Goal: Browse casually: Explore the website without a specific task or goal

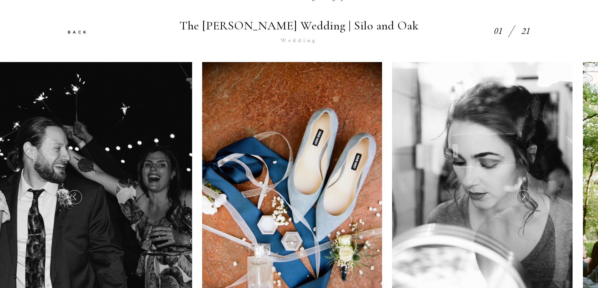
scroll to position [105, 0]
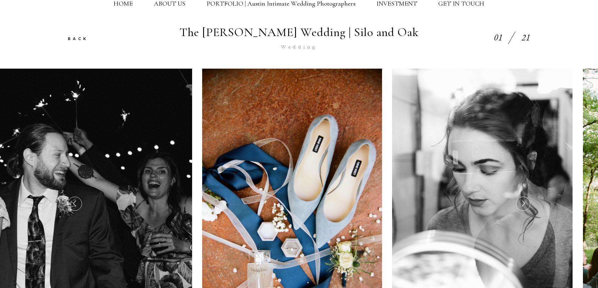
click at [520, 208] on icon at bounding box center [523, 204] width 7 height 10
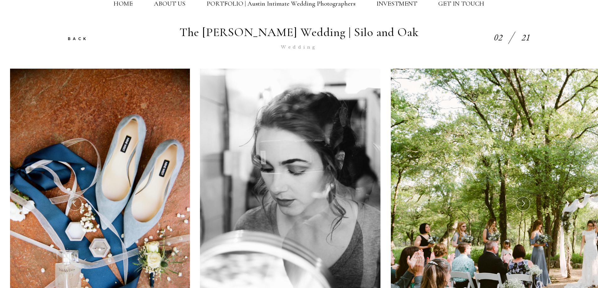
click at [523, 207] on icon at bounding box center [523, 204] width 7 height 10
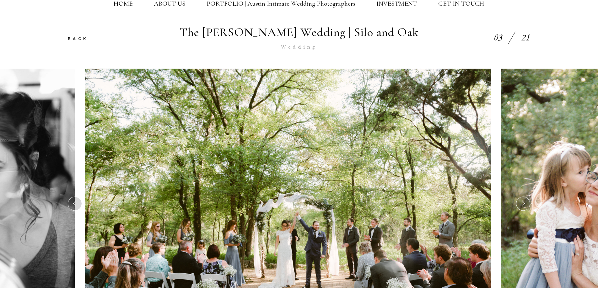
click at [524, 207] on icon at bounding box center [523, 204] width 7 height 10
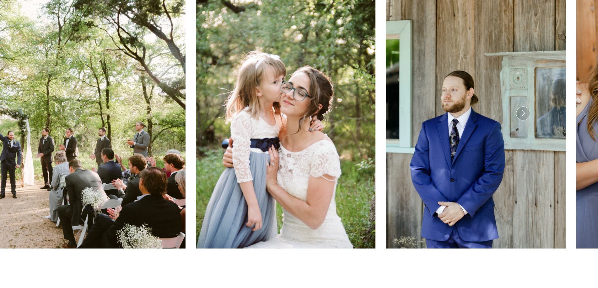
scroll to position [209, 0]
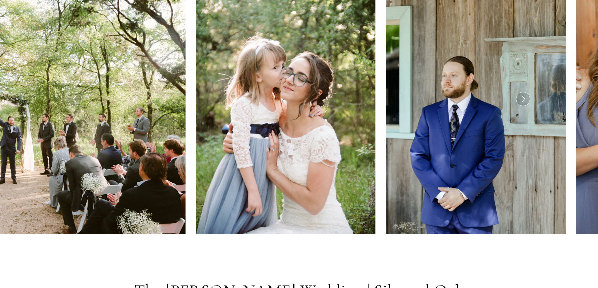
click at [525, 99] on icon at bounding box center [523, 99] width 7 height 10
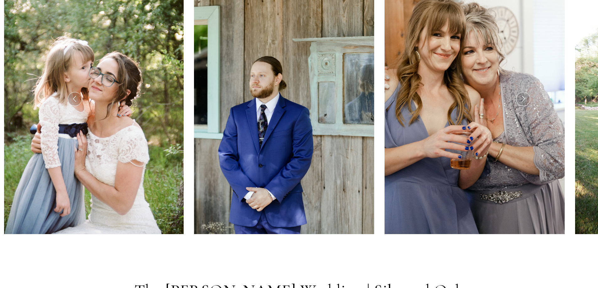
click at [522, 101] on icon at bounding box center [523, 99] width 7 height 10
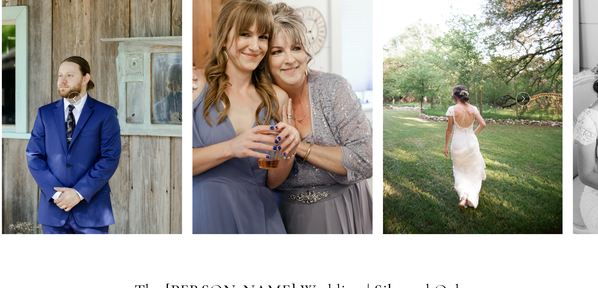
click at [522, 101] on icon at bounding box center [523, 99] width 7 height 10
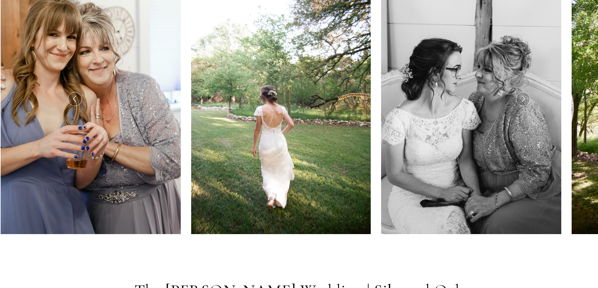
click at [523, 100] on icon at bounding box center [523, 99] width 7 height 10
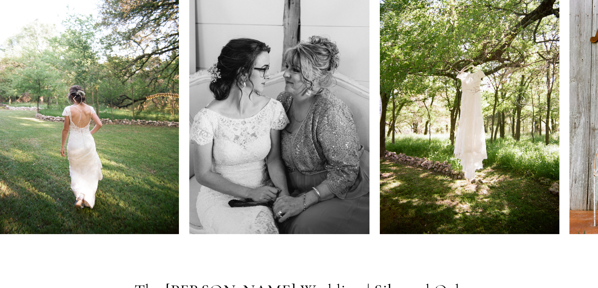
click at [523, 100] on icon at bounding box center [523, 99] width 7 height 10
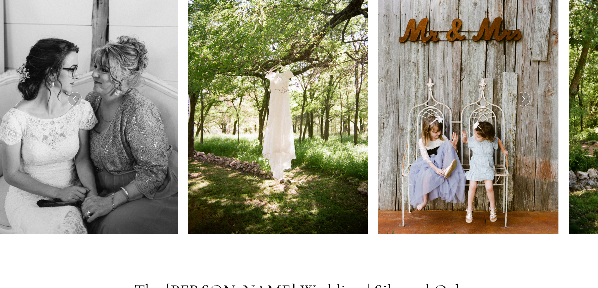
click at [523, 100] on icon at bounding box center [523, 99] width 7 height 10
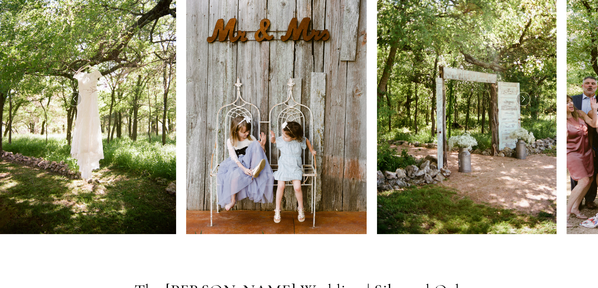
click at [523, 100] on icon at bounding box center [523, 99] width 7 height 10
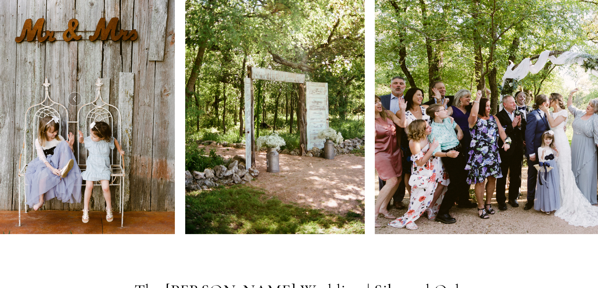
click at [523, 100] on icon at bounding box center [523, 99] width 7 height 10
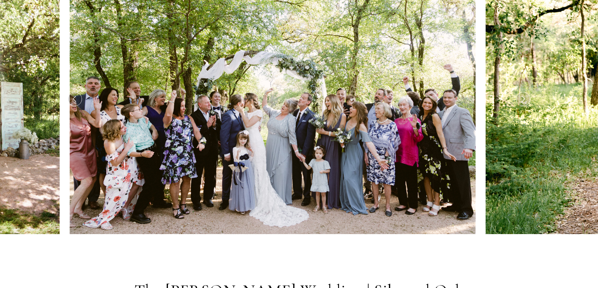
click at [521, 100] on icon at bounding box center [523, 99] width 7 height 10
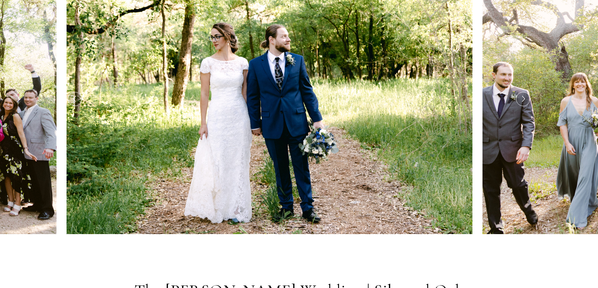
click at [523, 103] on icon at bounding box center [523, 99] width 7 height 10
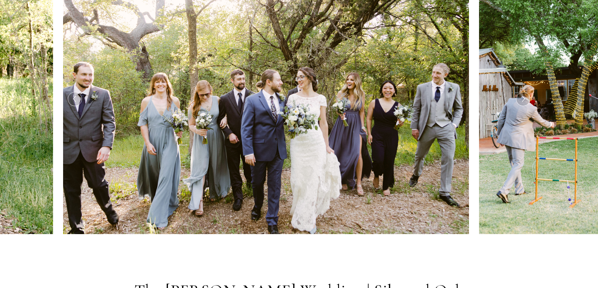
click at [523, 103] on icon at bounding box center [523, 99] width 7 height 10
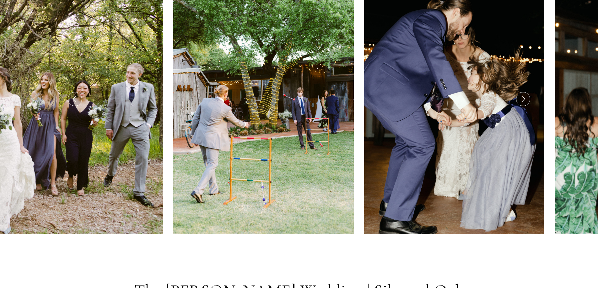
click at [522, 100] on icon at bounding box center [523, 99] width 7 height 10
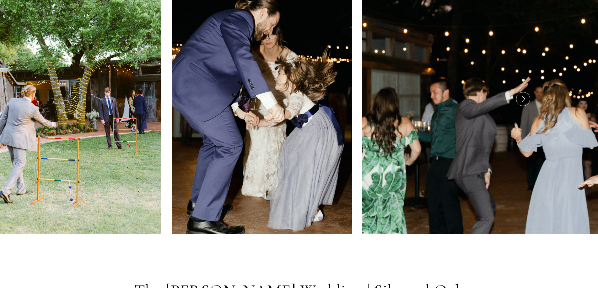
click at [522, 99] on icon at bounding box center [523, 99] width 7 height 10
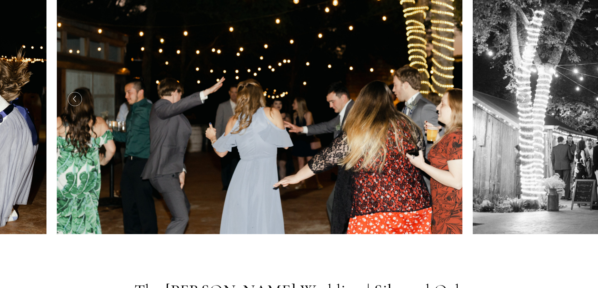
click at [522, 99] on icon at bounding box center [523, 99] width 7 height 10
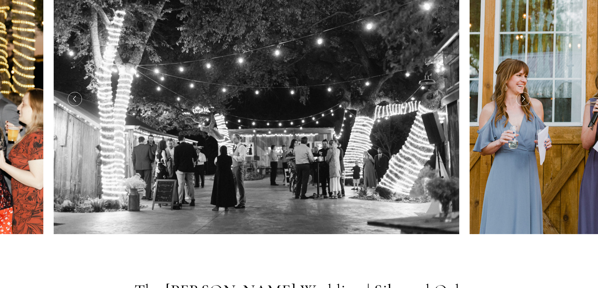
click at [522, 99] on icon at bounding box center [523, 99] width 7 height 10
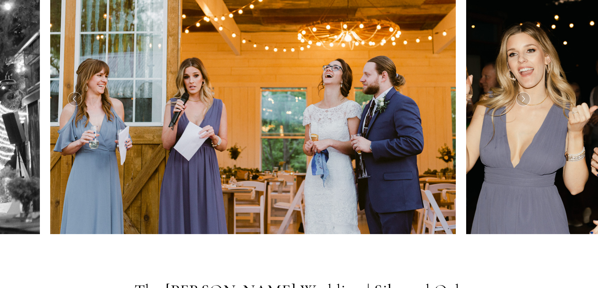
click at [521, 100] on icon at bounding box center [523, 99] width 7 height 10
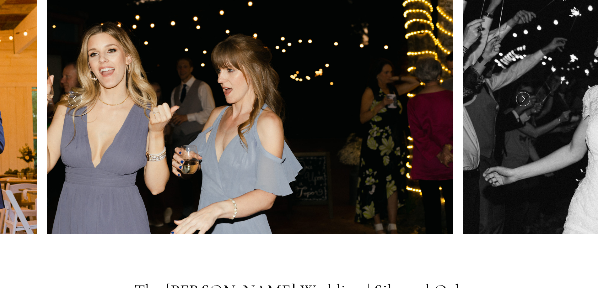
click at [521, 100] on icon at bounding box center [523, 99] width 7 height 10
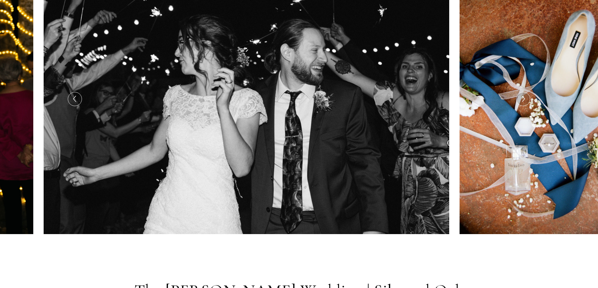
click at [521, 100] on icon at bounding box center [523, 99] width 7 height 10
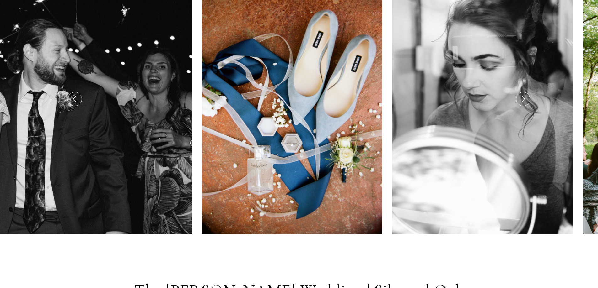
click at [521, 100] on icon at bounding box center [523, 99] width 7 height 10
